Goal: Information Seeking & Learning: Find opportunities

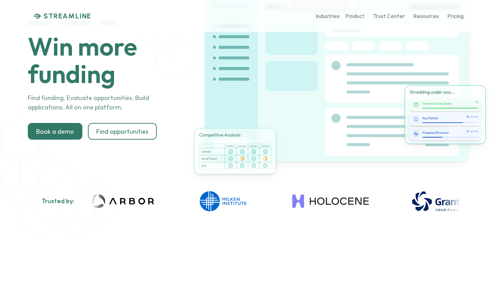
scroll to position [151, 0]
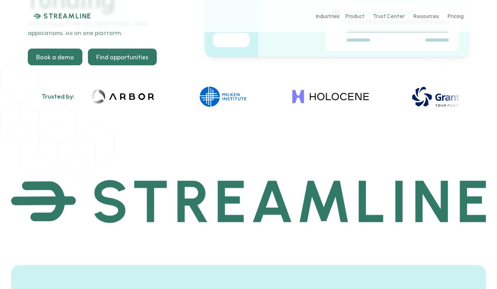
click at [99, 59] on p "Find opportunities" at bounding box center [122, 57] width 52 height 8
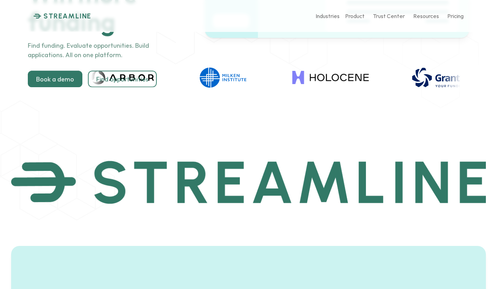
scroll to position [0, 0]
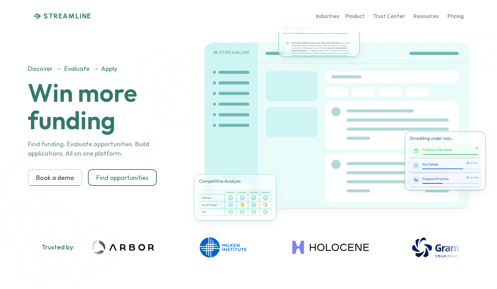
click at [56, 181] on p "Book a demo" at bounding box center [55, 178] width 38 height 8
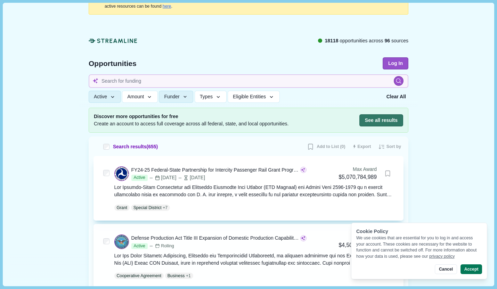
scroll to position [19, 0]
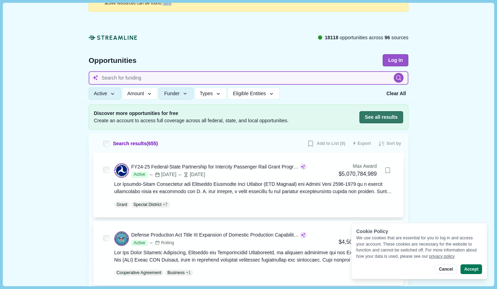
click at [201, 78] on input at bounding box center [248, 78] width 319 height 14
type input "marine"
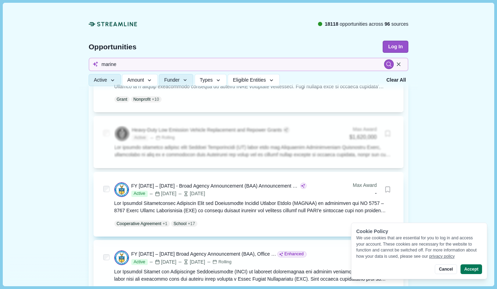
scroll to position [458, 0]
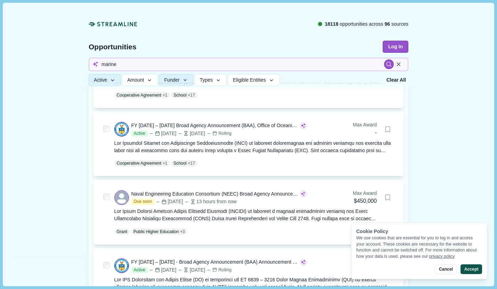
click at [468, 269] on button "Accept" at bounding box center [471, 269] width 22 height 10
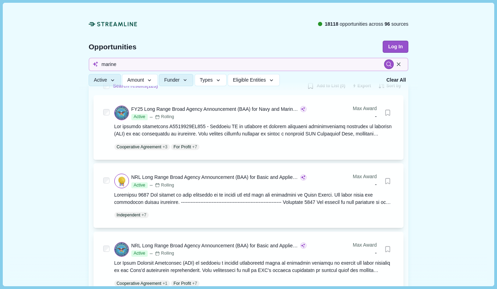
scroll to position [0, 0]
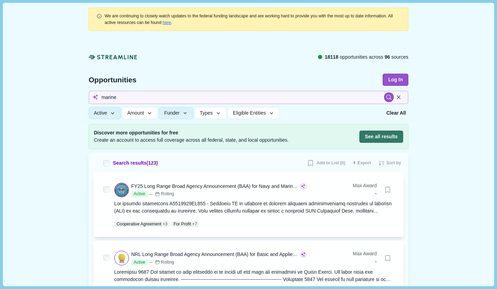
click at [96, 56] on icon at bounding box center [113, 56] width 49 height 7
